Goal: Find specific page/section: Find specific page/section

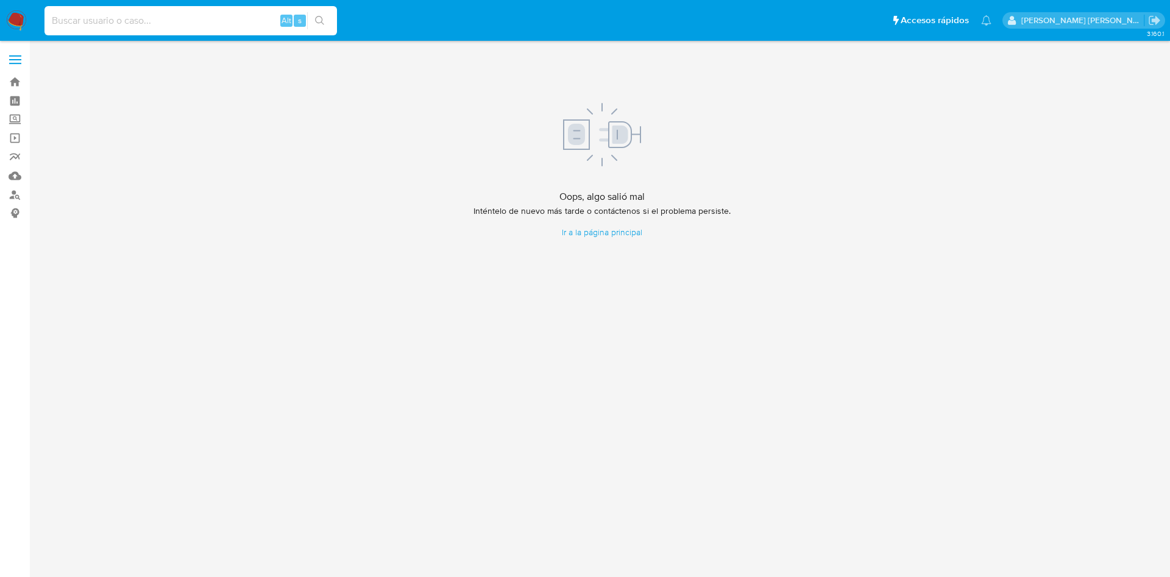
click at [80, 21] on input at bounding box center [191, 21] width 293 height 16
paste input "1966137964"
type input "1966137964"
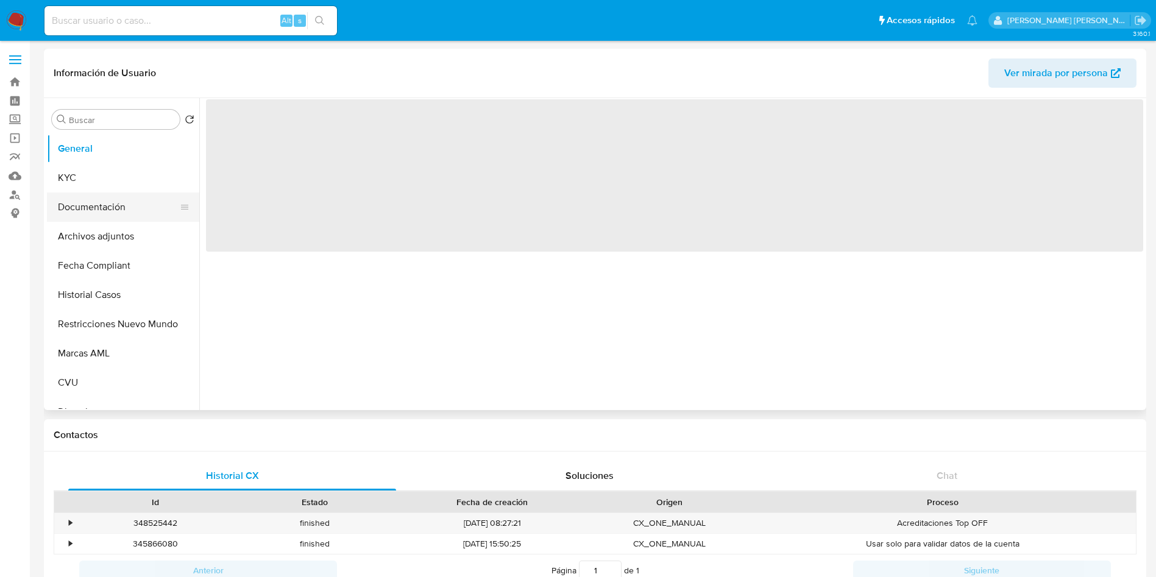
click at [87, 204] on button "Documentación" at bounding box center [118, 207] width 143 height 29
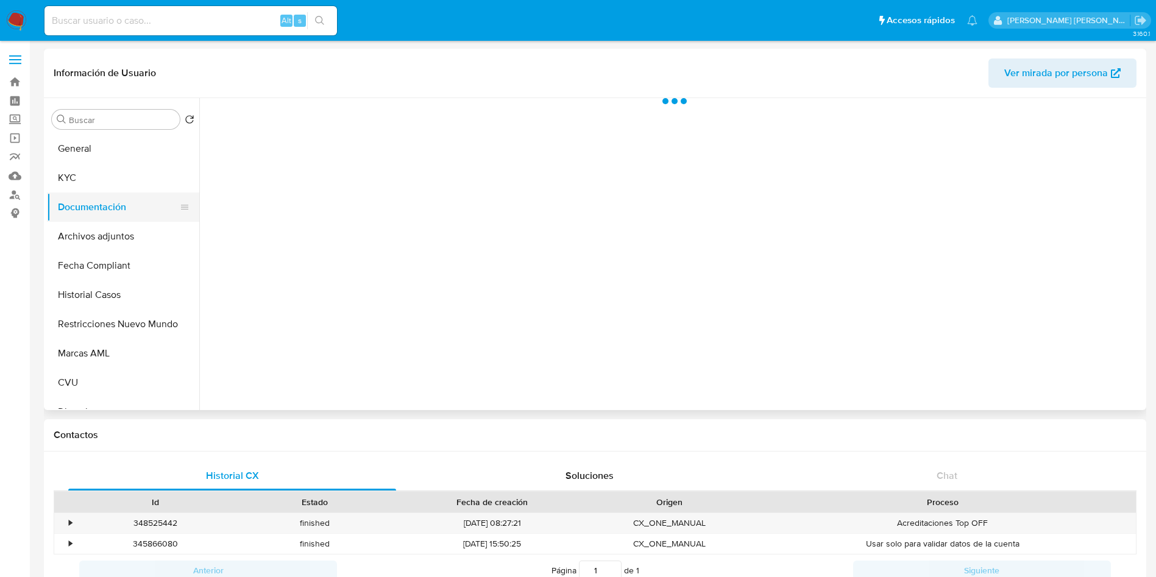
select select "10"
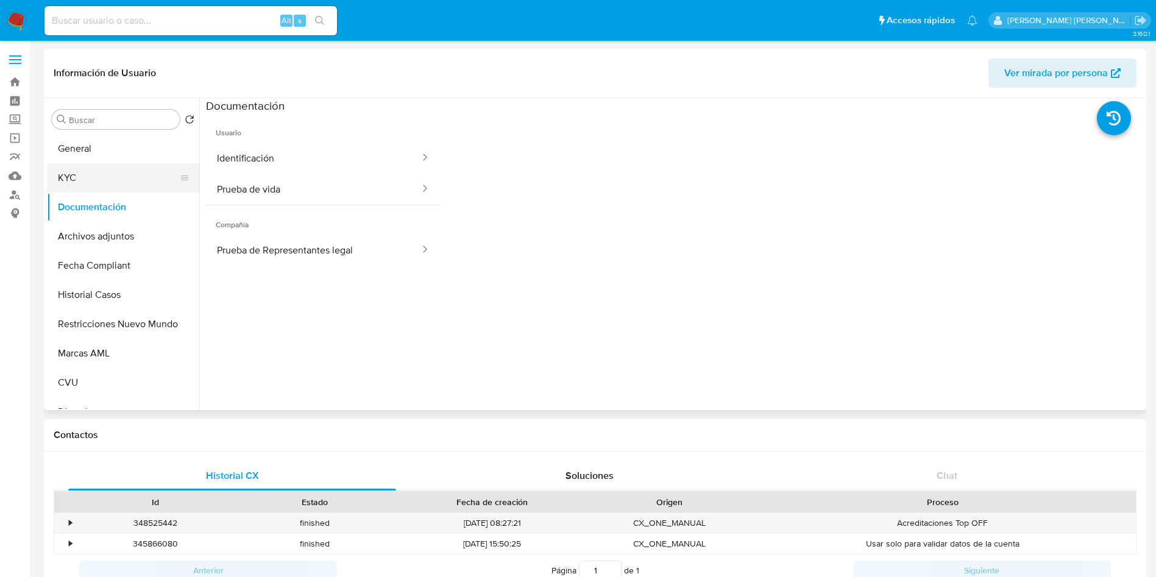
click at [81, 173] on button "KYC" at bounding box center [118, 177] width 143 height 29
